Goal: Task Accomplishment & Management: Manage account settings

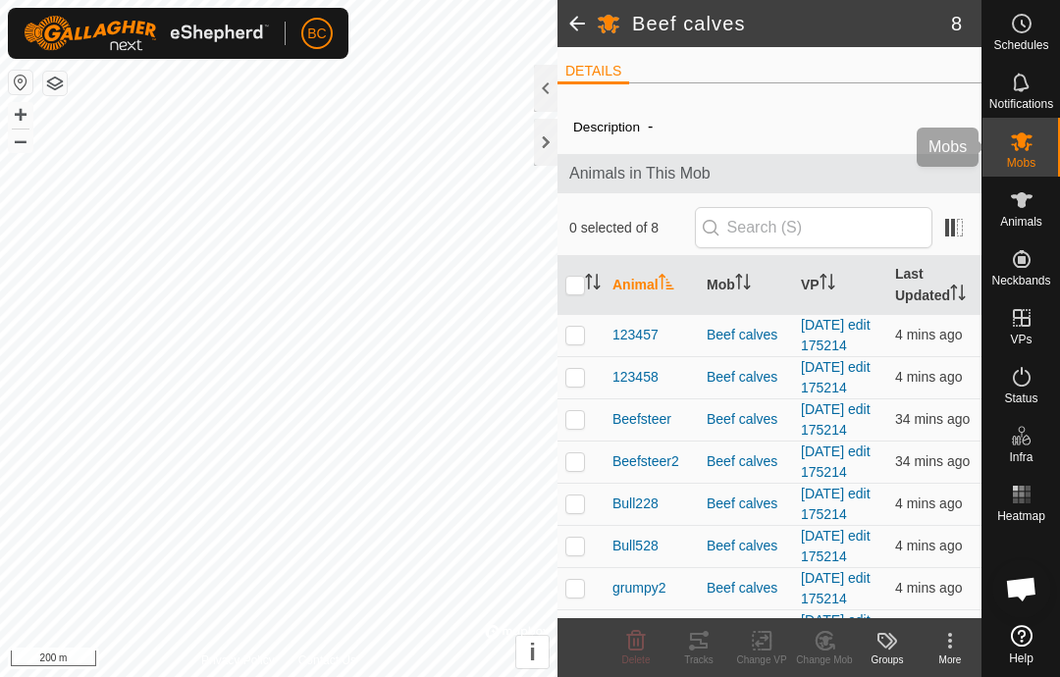
click at [1029, 146] on icon at bounding box center [1022, 142] width 22 height 19
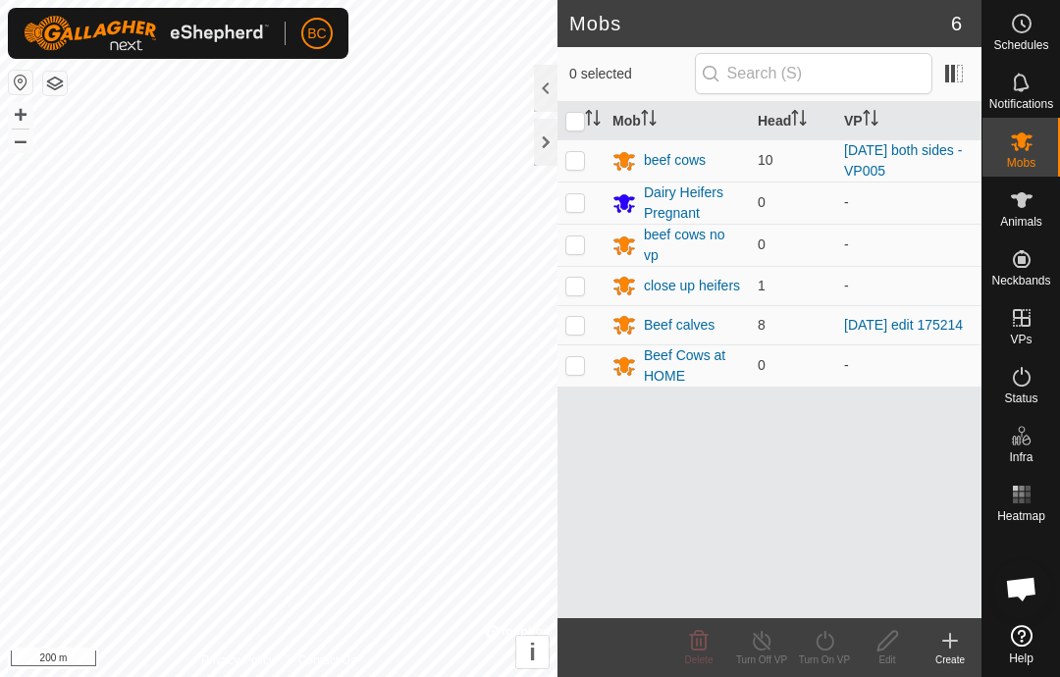
click at [576, 157] on p-checkbox at bounding box center [575, 160] width 20 height 16
checkbox input "true"
click at [658, 150] on div "beef cows" at bounding box center [675, 160] width 62 height 21
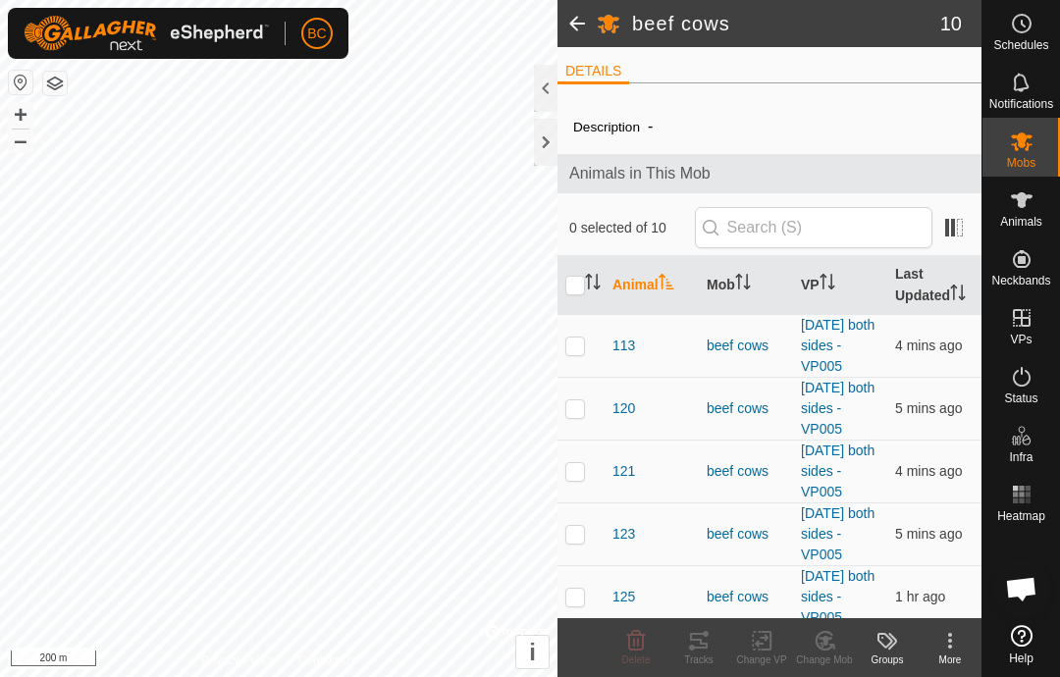
click at [584, 291] on input "checkbox" at bounding box center [575, 286] width 20 height 20
checkbox input "true"
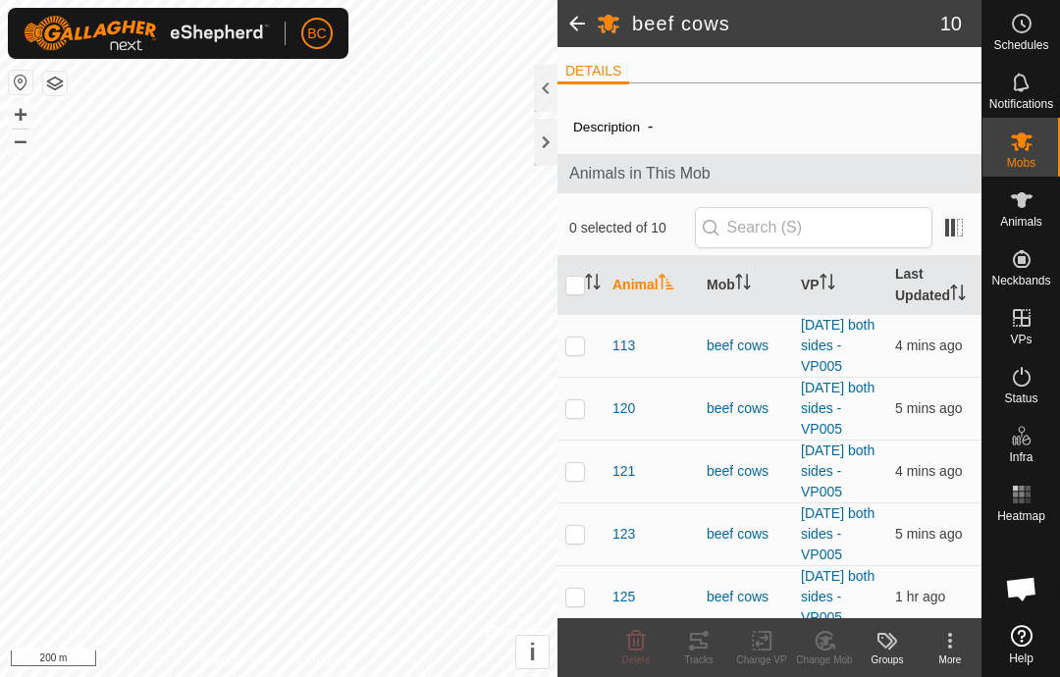
checkbox input "true"
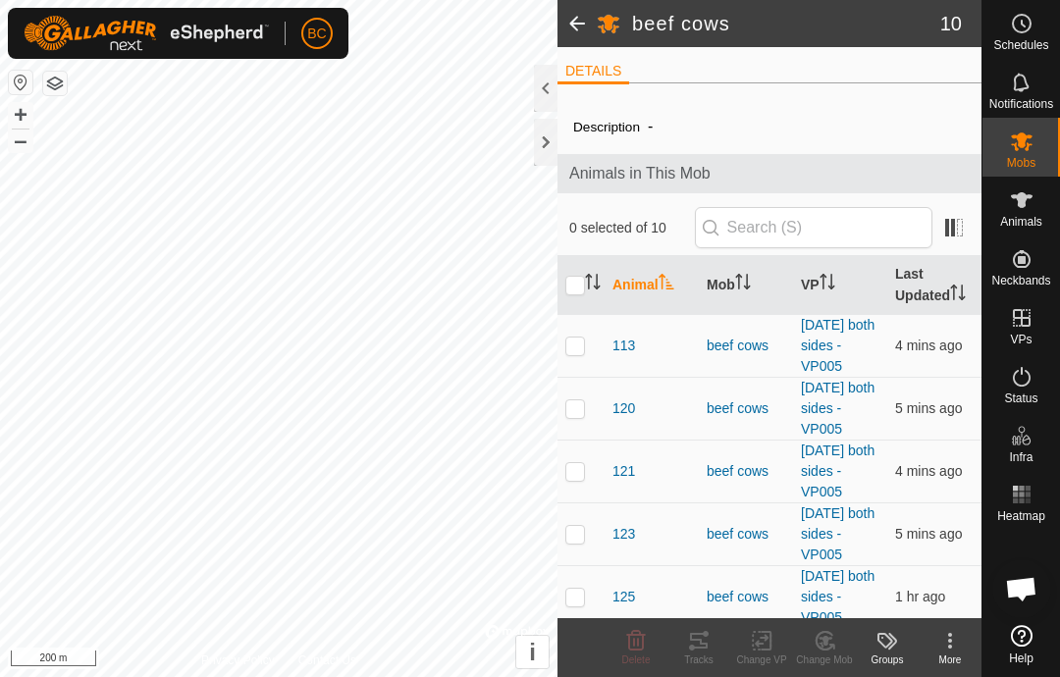
checkbox input "true"
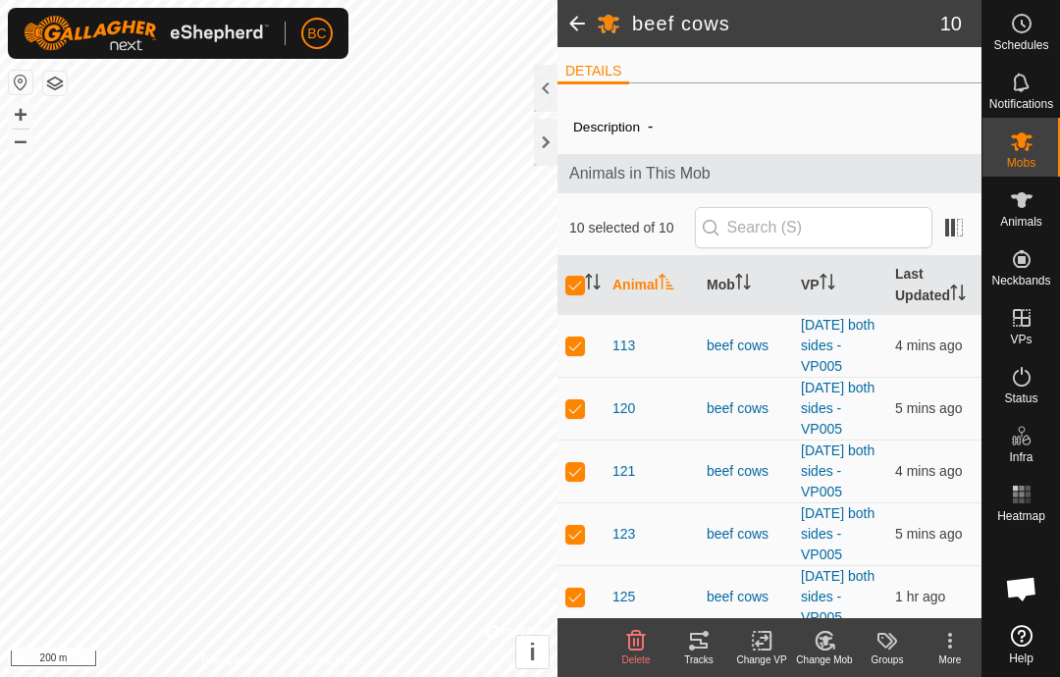
click at [697, 645] on icon at bounding box center [699, 641] width 24 height 24
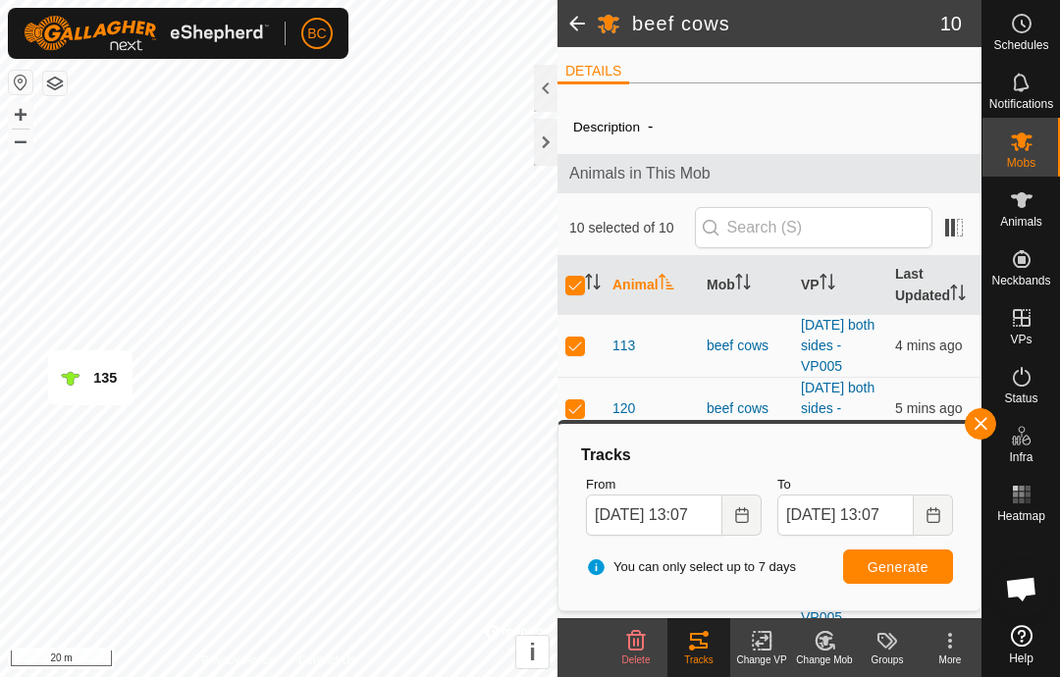
click at [983, 433] on button "button" at bounding box center [980, 423] width 31 height 31
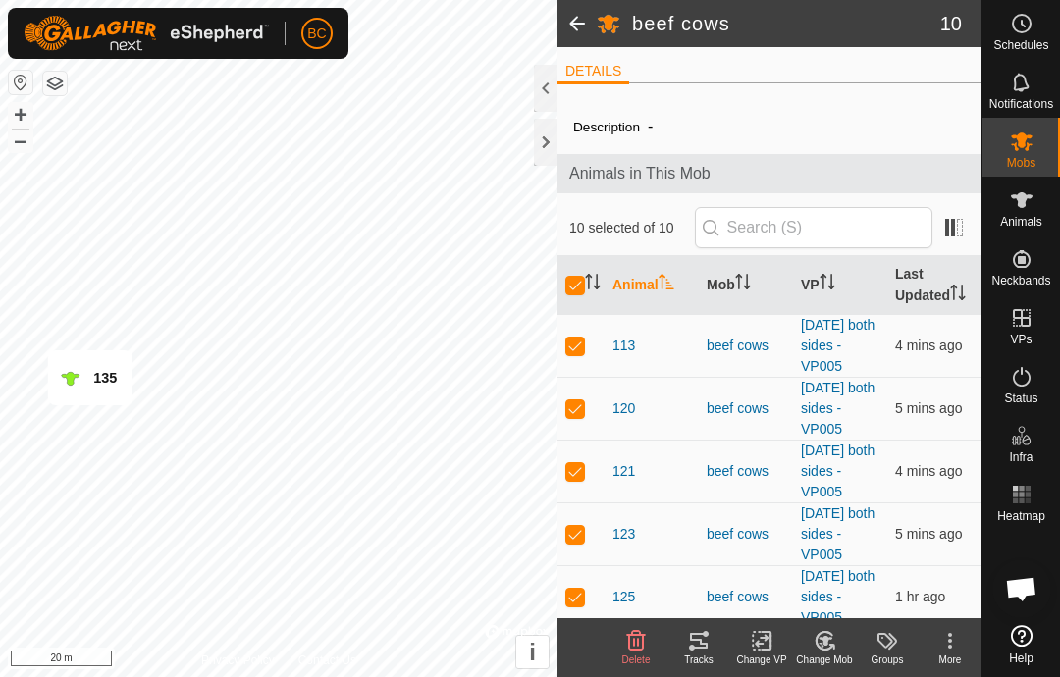
click at [762, 637] on icon at bounding box center [762, 640] width 14 height 13
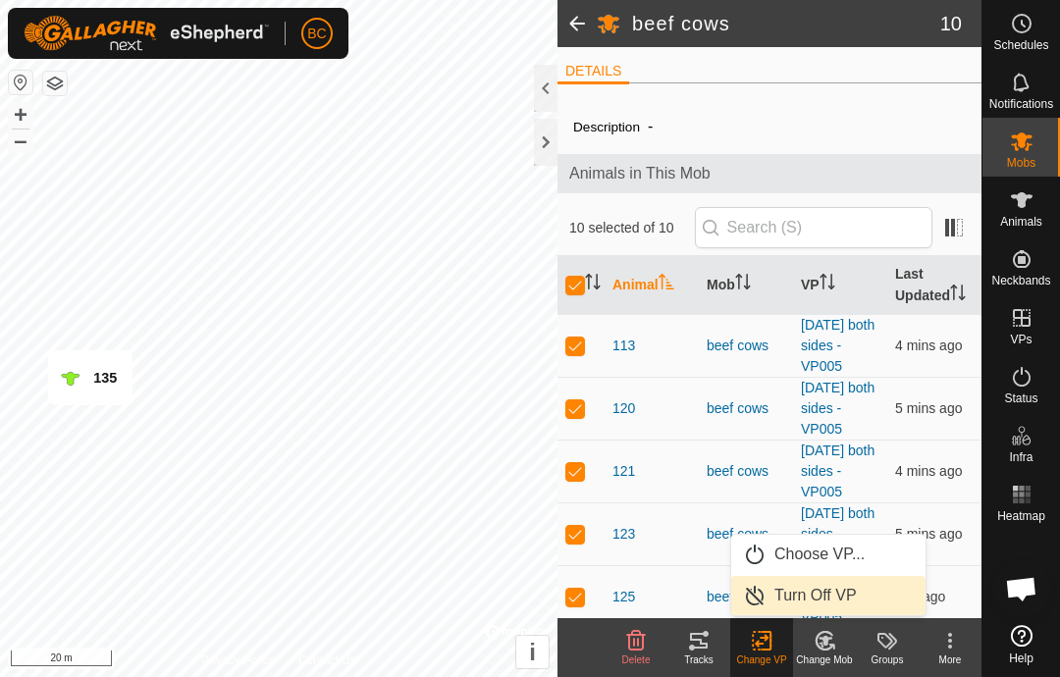
click at [804, 584] on span "Turn Off VP" at bounding box center [816, 596] width 82 height 24
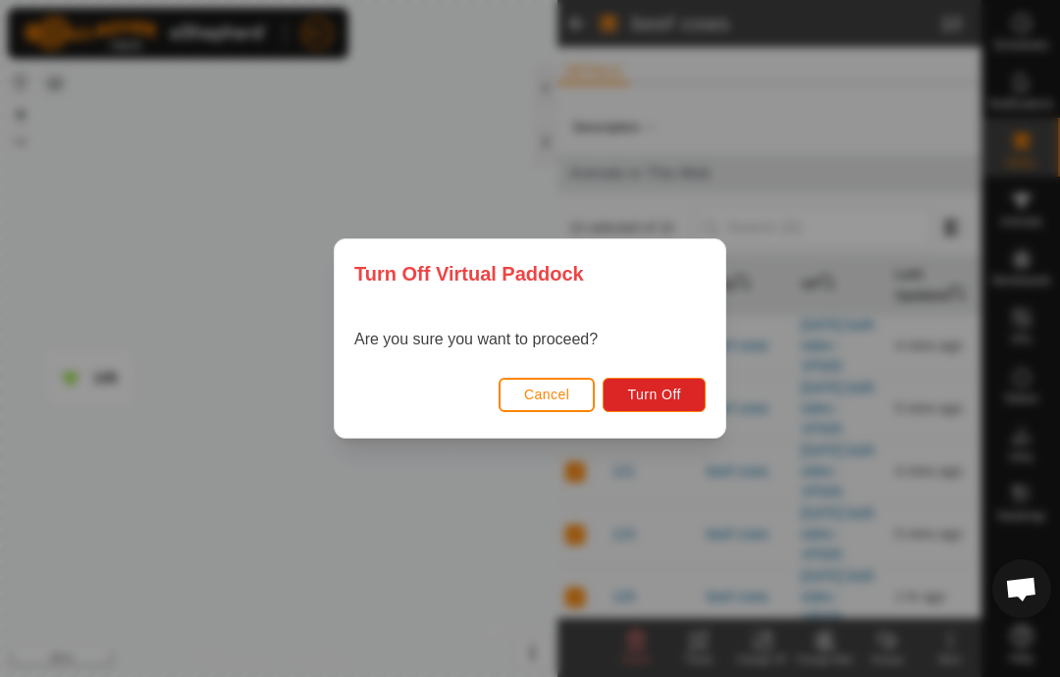
click at [655, 392] on span "Turn Off" at bounding box center [654, 395] width 54 height 16
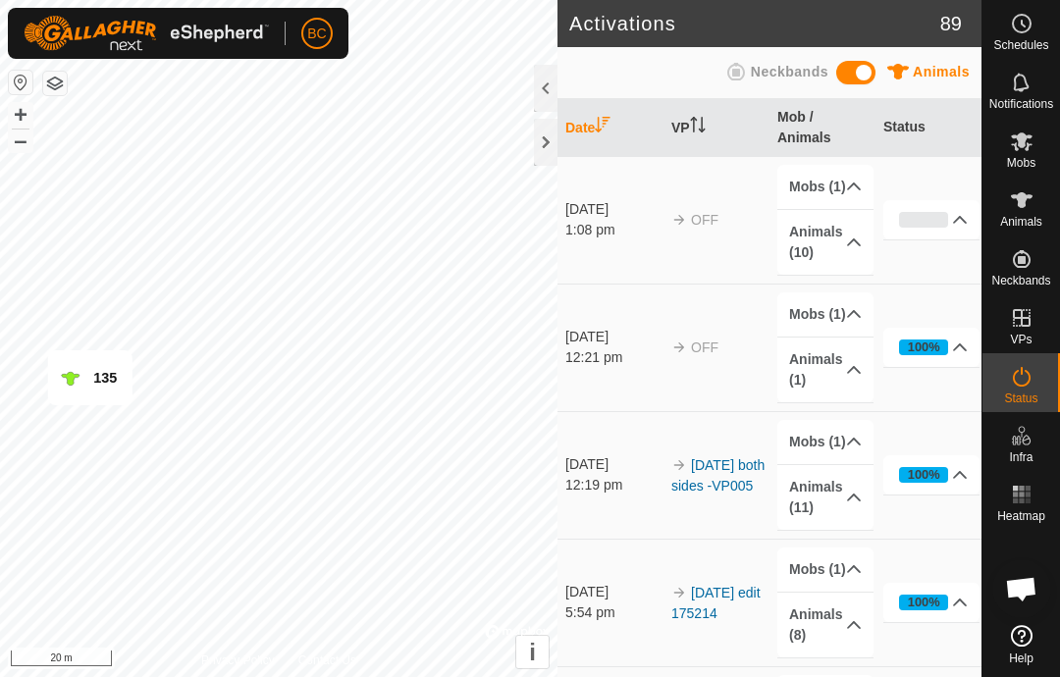
click at [1026, 496] on rect at bounding box center [1027, 494] width 5 height 5
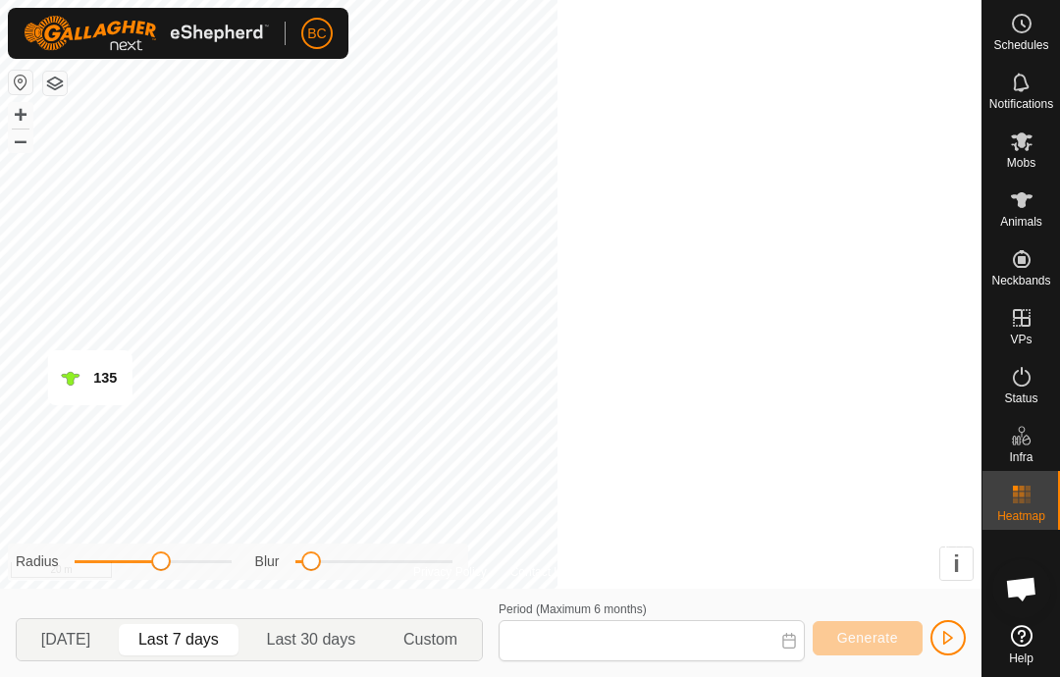
type input "[DATE] - [DATE]"
